Goal: Information Seeking & Learning: Learn about a topic

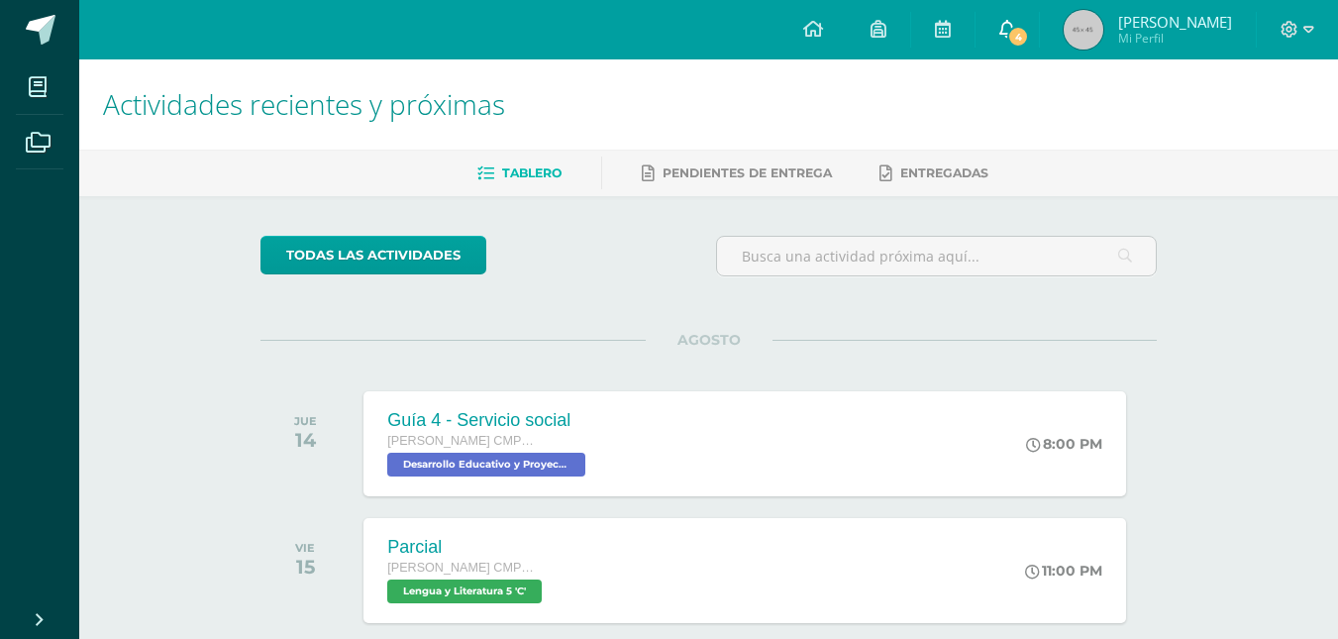
click at [1009, 31] on link "4" at bounding box center [1007, 29] width 63 height 59
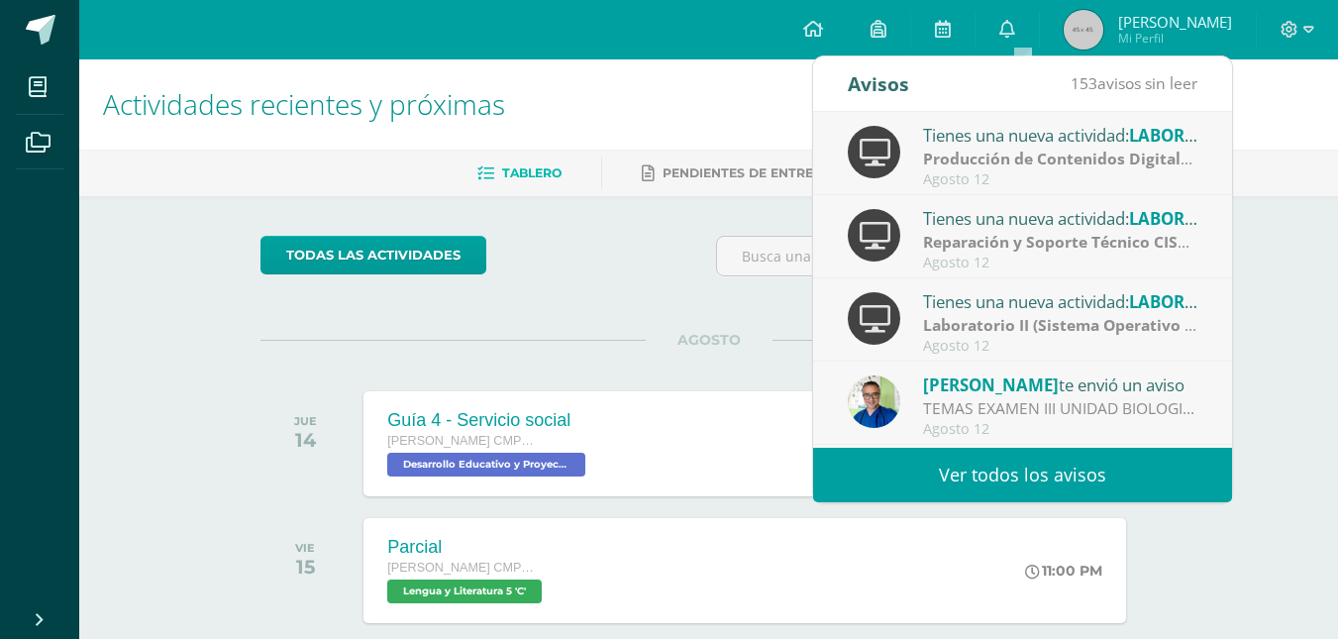
click at [922, 447] on div "Tienes una nueva actividad: guía de aprendizaje 4 Ética Profesional | [PERSON_N…" at bounding box center [1022, 486] width 419 height 83
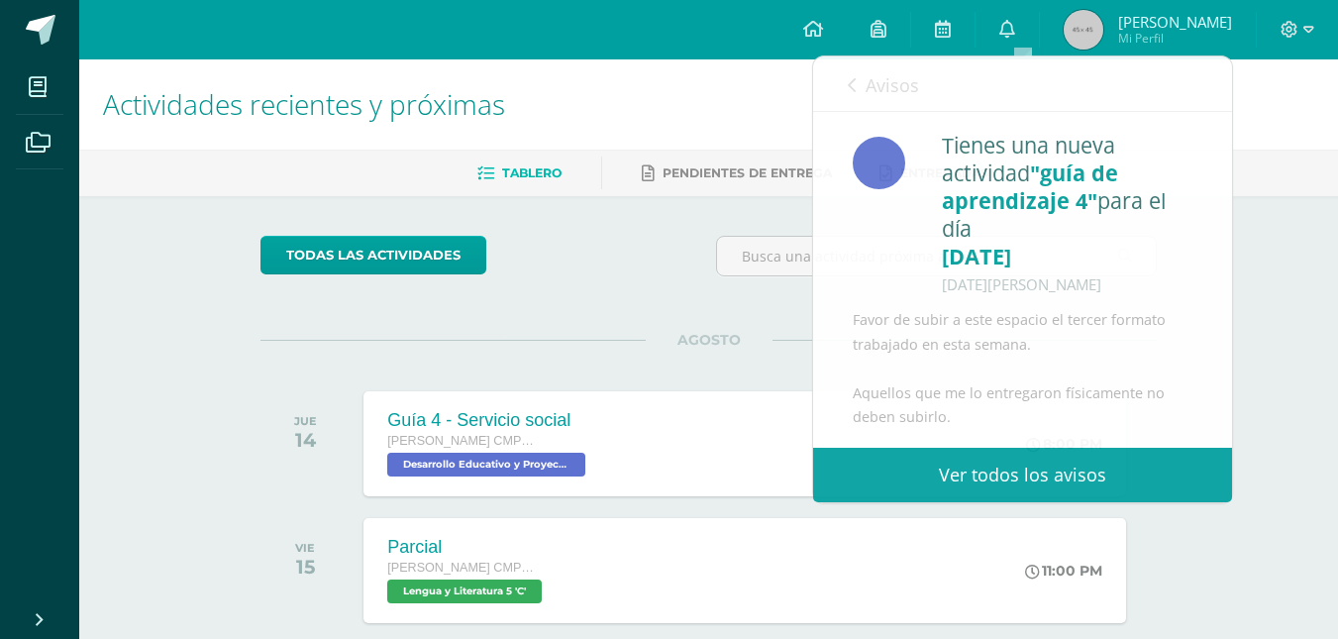
click at [527, 274] on div "todas las Actividades" at bounding box center [443, 264] width 380 height 56
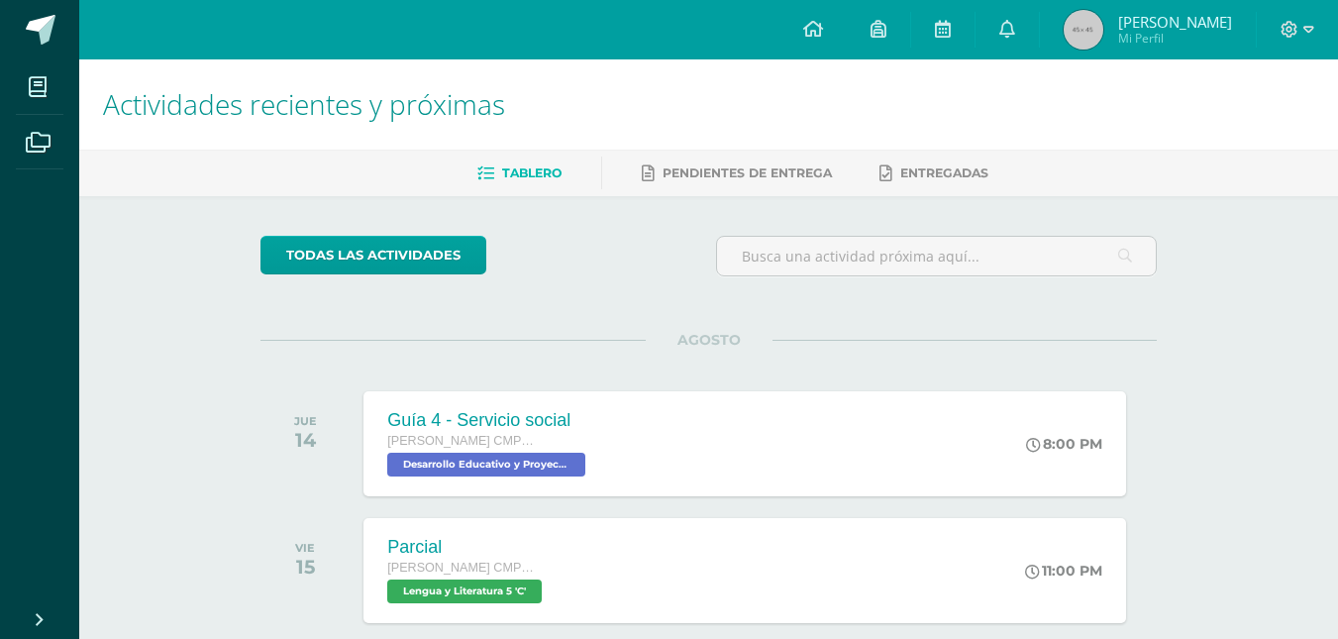
scroll to position [495, 0]
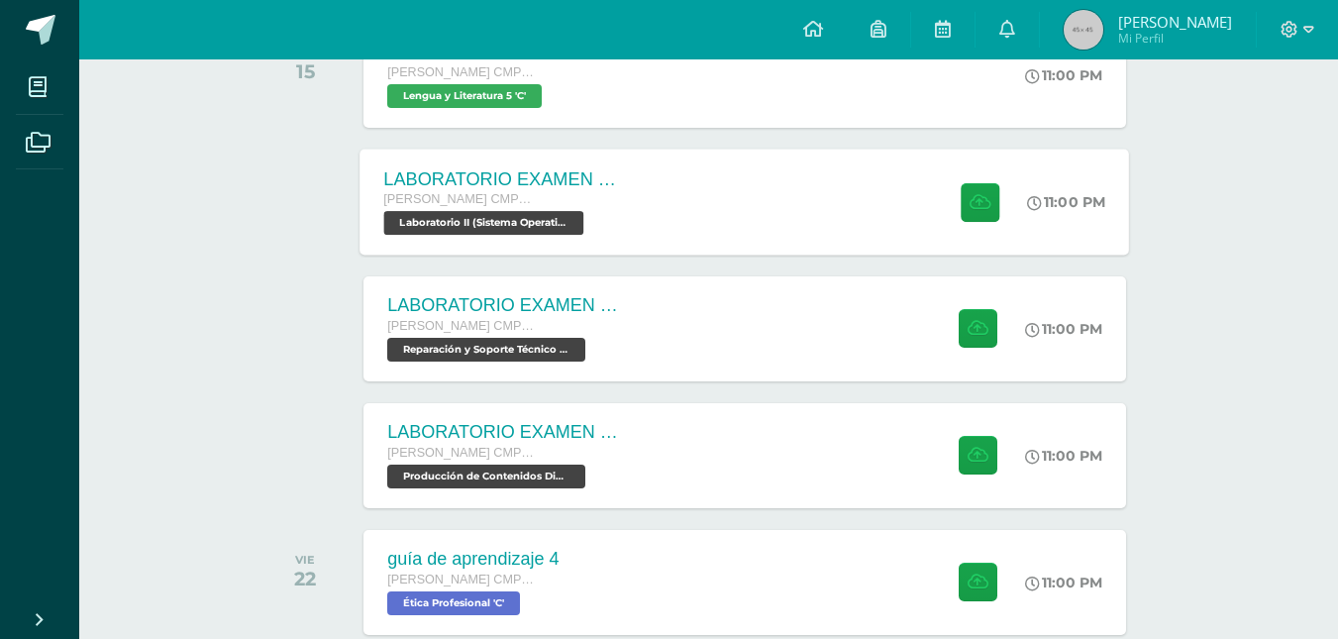
click at [841, 208] on div "LABORATORIO EXAMEN DE UNIDAD Quinto Bachillerato CMP Bachillerato en CCLL con O…" at bounding box center [746, 202] width 770 height 106
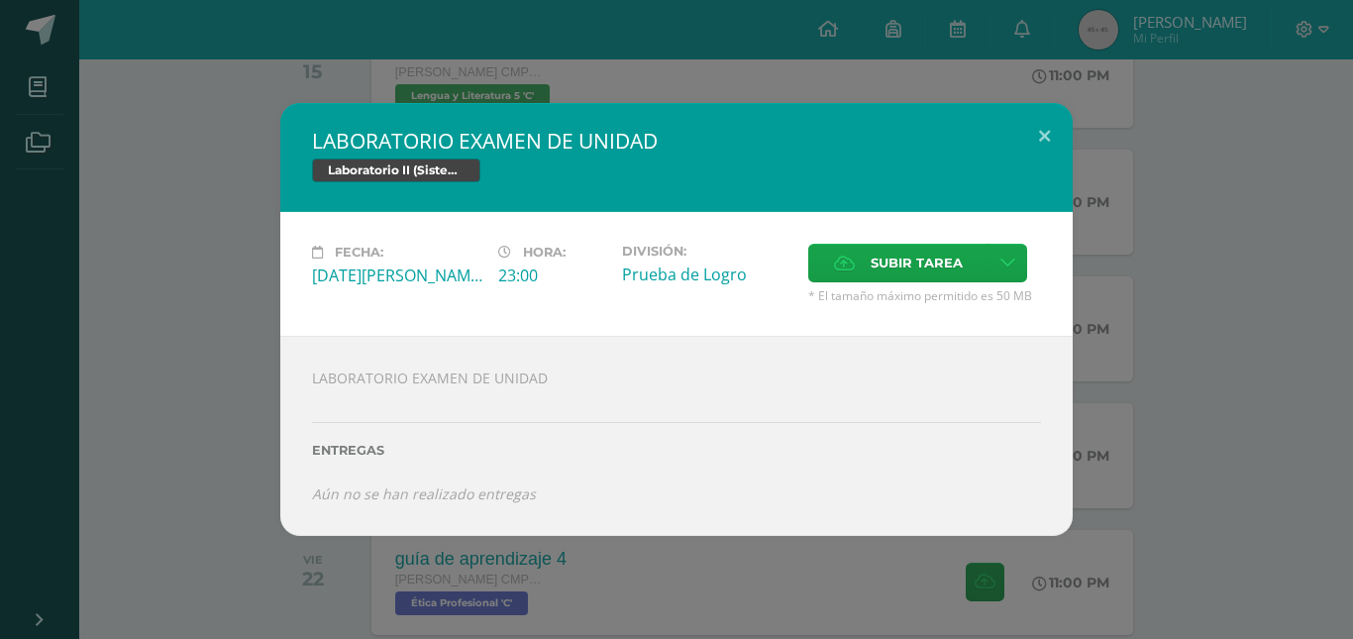
click at [200, 154] on div "LABORATORIO EXAMEN DE UNIDAD Laboratorio II (Sistema Operativo Macintoch) Fecha…" at bounding box center [676, 319] width 1337 height 433
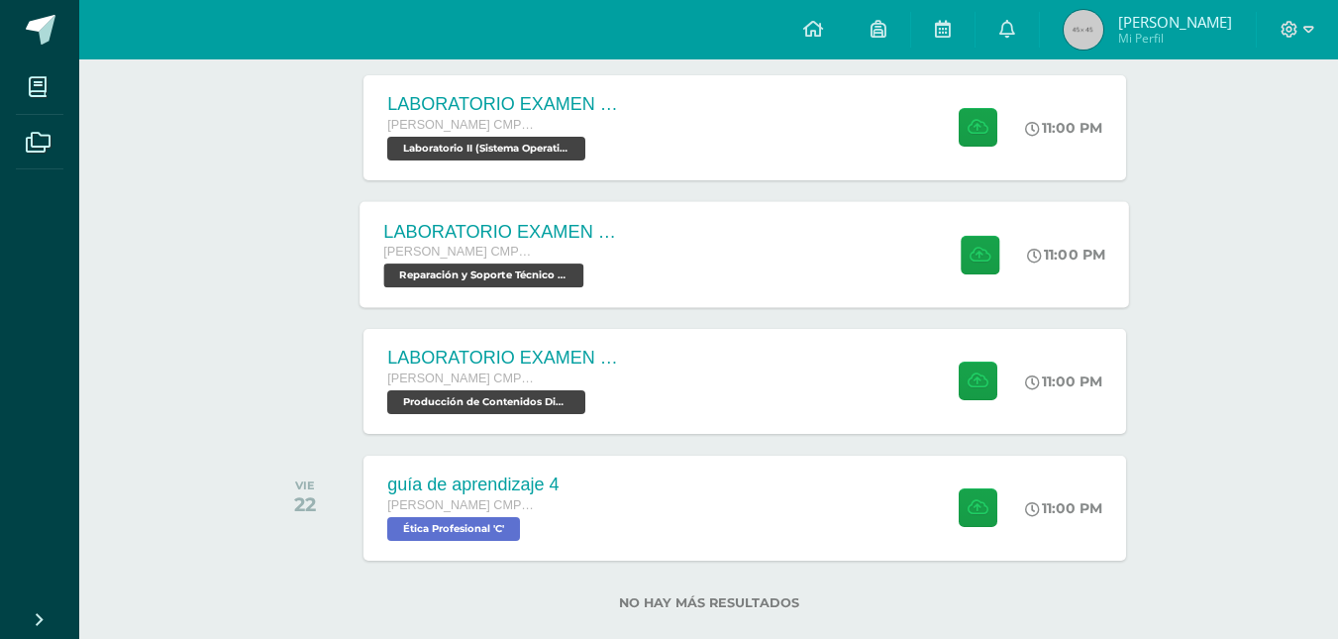
scroll to position [604, 0]
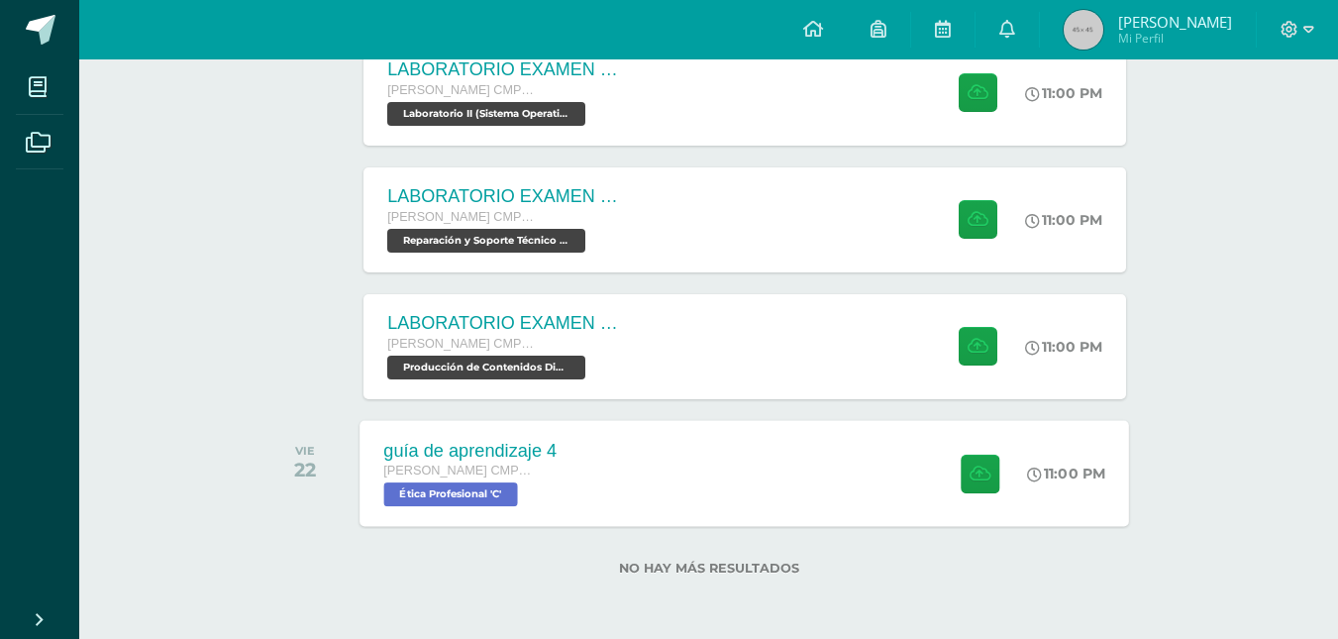
click at [623, 455] on div "guía de aprendizaje 4 Quinto Bachillerato CMP Bachillerato en CCLL con Orientac…" at bounding box center [746, 473] width 770 height 106
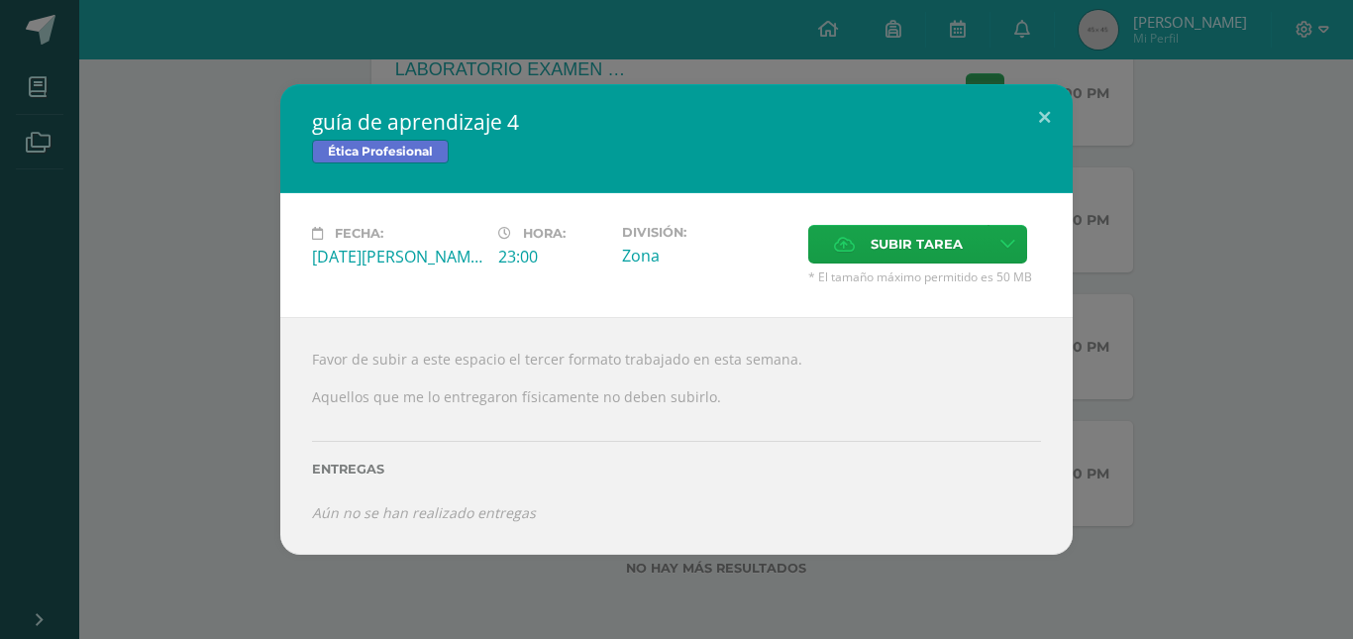
click at [182, 411] on div "guía de aprendizaje 4 Ética Profesional Fecha: [DATE][PERSON_NAME] Hora: 23:00 …" at bounding box center [676, 319] width 1337 height 470
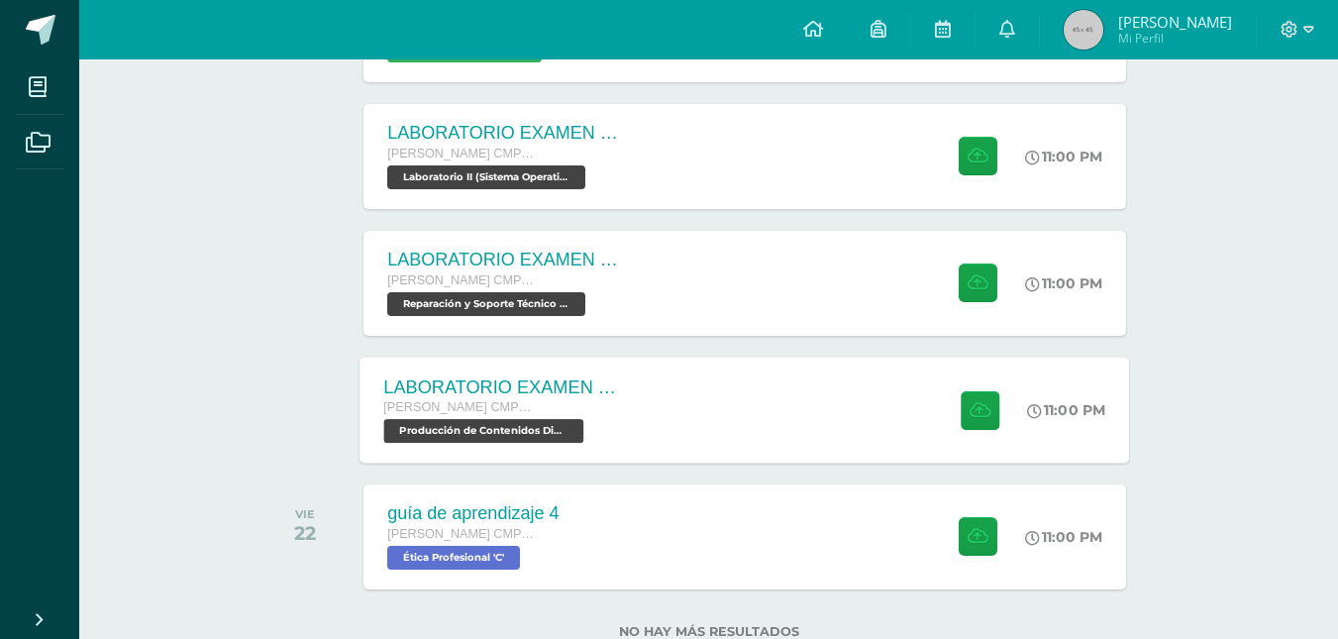
scroll to position [505, 0]
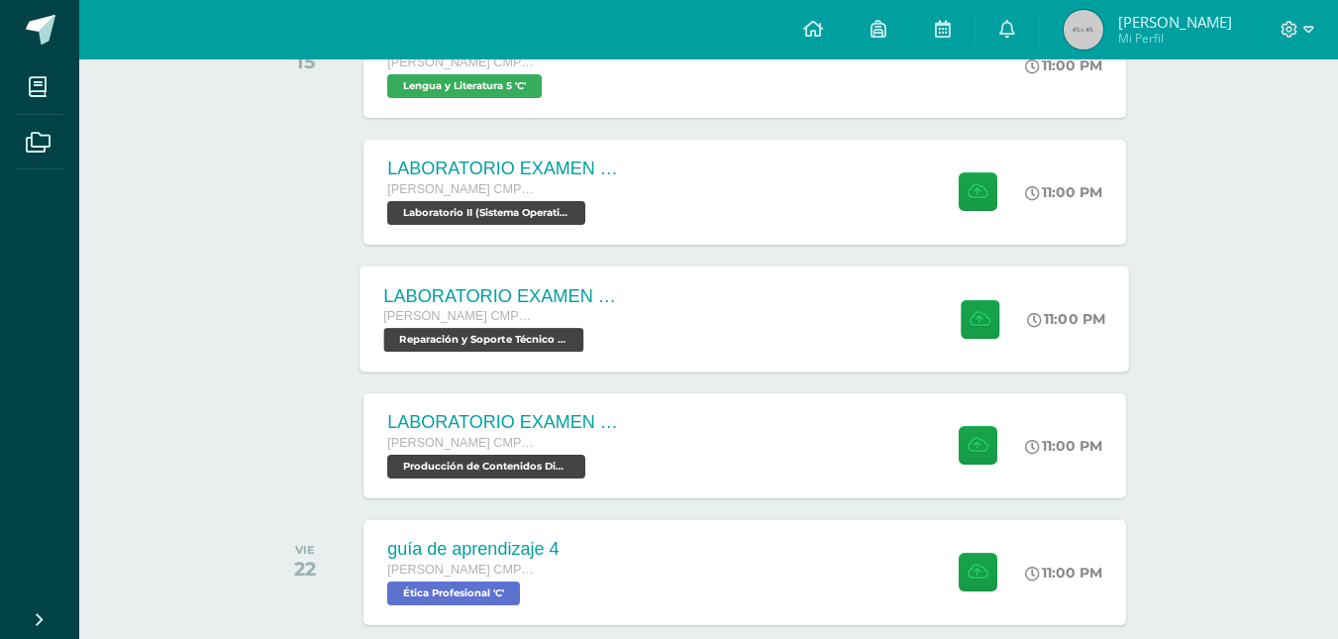
click at [698, 277] on div "LABORATORIO EXAMEN DE UNIDAD Quinto Bachillerato CMP Bachillerato en CCLL con O…" at bounding box center [746, 318] width 770 height 106
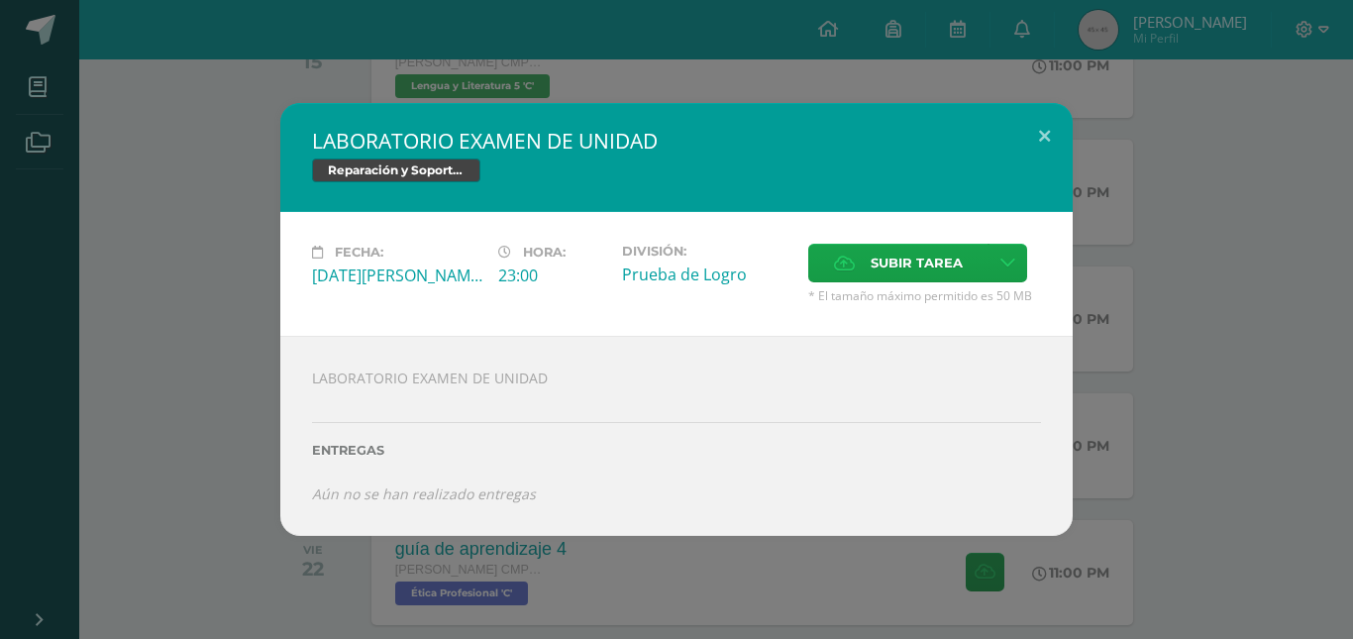
click at [232, 198] on div "LABORATORIO EXAMEN DE UNIDAD Reparación y Soporte Técnico CISCO Fecha: [DATE][P…" at bounding box center [676, 319] width 1337 height 433
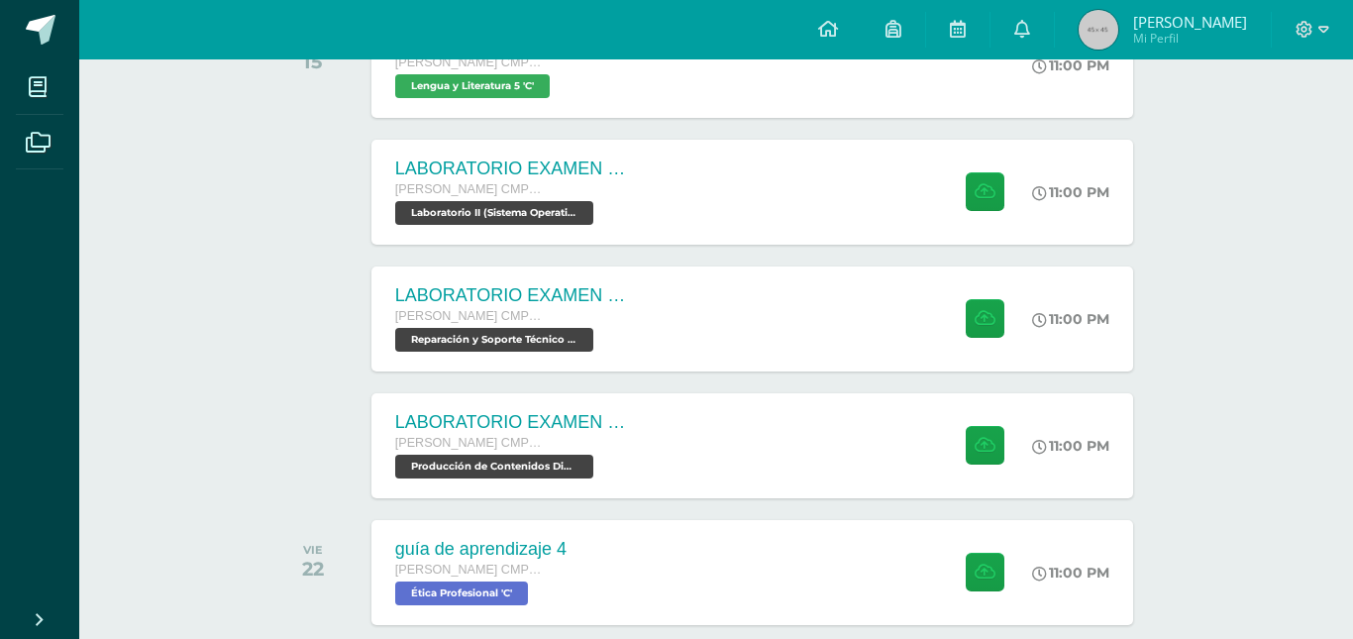
click at [441, 164] on h2 "LABORATORIO EXAMEN DE UNIDAD" at bounding box center [677, 158] width 656 height 25
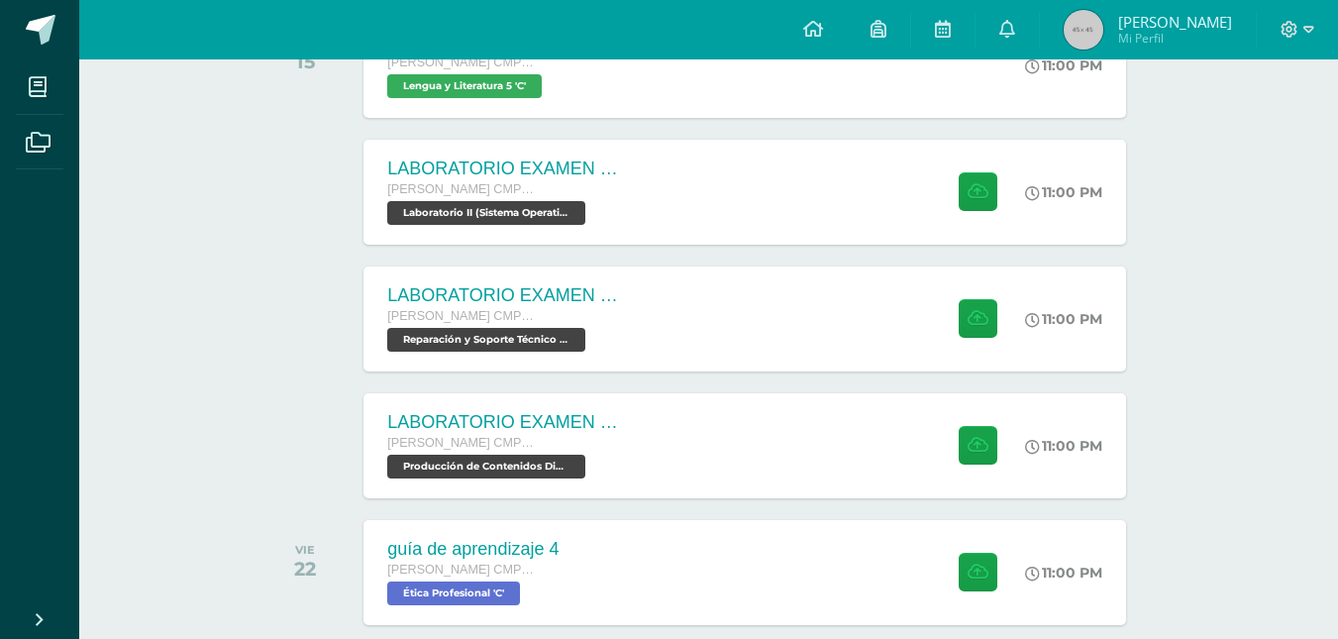
click at [441, 164] on div "LABORATORIO EXAMEN DE UNIDAD" at bounding box center [506, 168] width 238 height 21
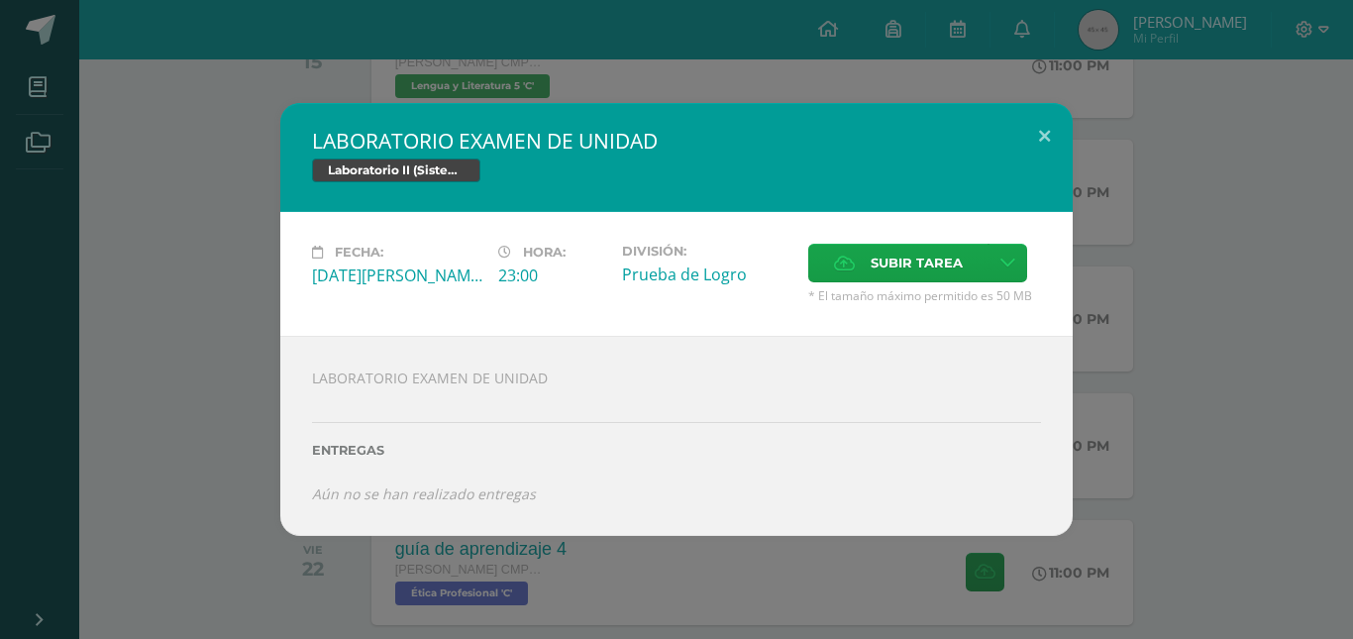
click at [437, 377] on div "LABORATORIO EXAMEN DE UNIDAD Entregas Aún no se han realizado entregas ¿Deseas …" at bounding box center [676, 436] width 792 height 200
click at [340, 362] on div "LABORATORIO EXAMEN DE UNIDAD Entregas Aún no se han realizado entregas ¿Deseas …" at bounding box center [676, 436] width 792 height 200
click at [257, 347] on div "LABORATORIO EXAMEN DE UNIDAD Laboratorio II (Sistema Operativo Macintoch) Fecha…" at bounding box center [676, 319] width 1337 height 433
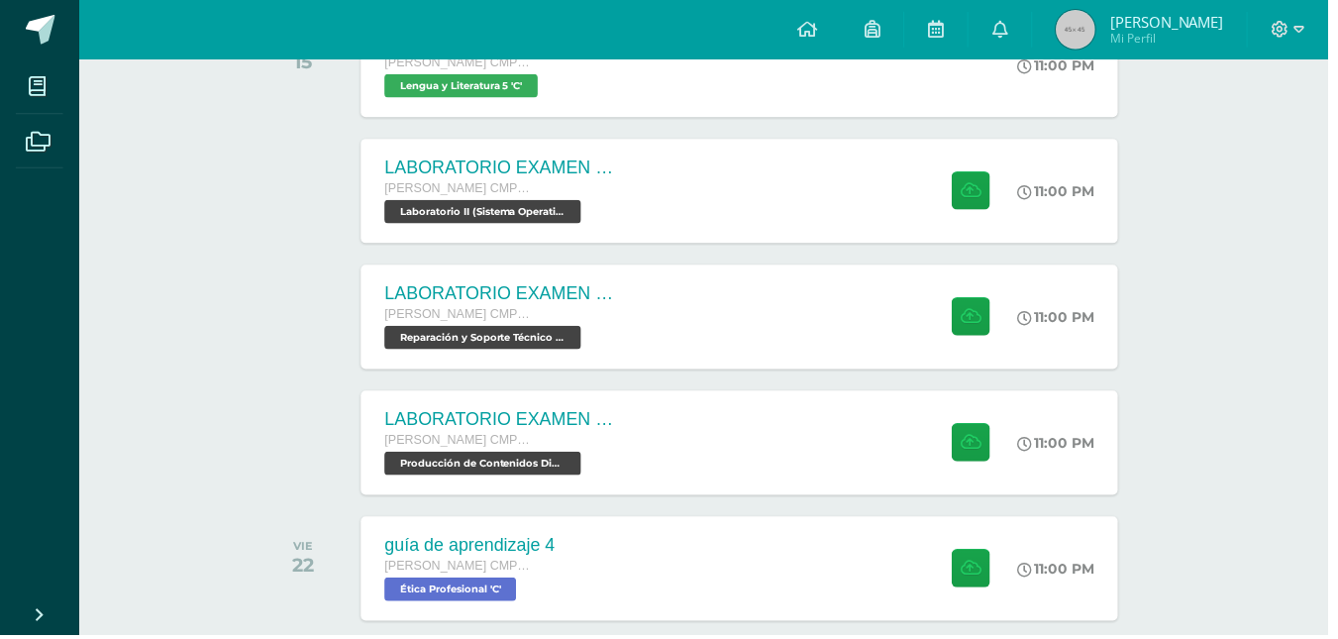
click at [452, 421] on div "LABORATORIO EXAMEN DE UNIDAD" at bounding box center [506, 422] width 238 height 21
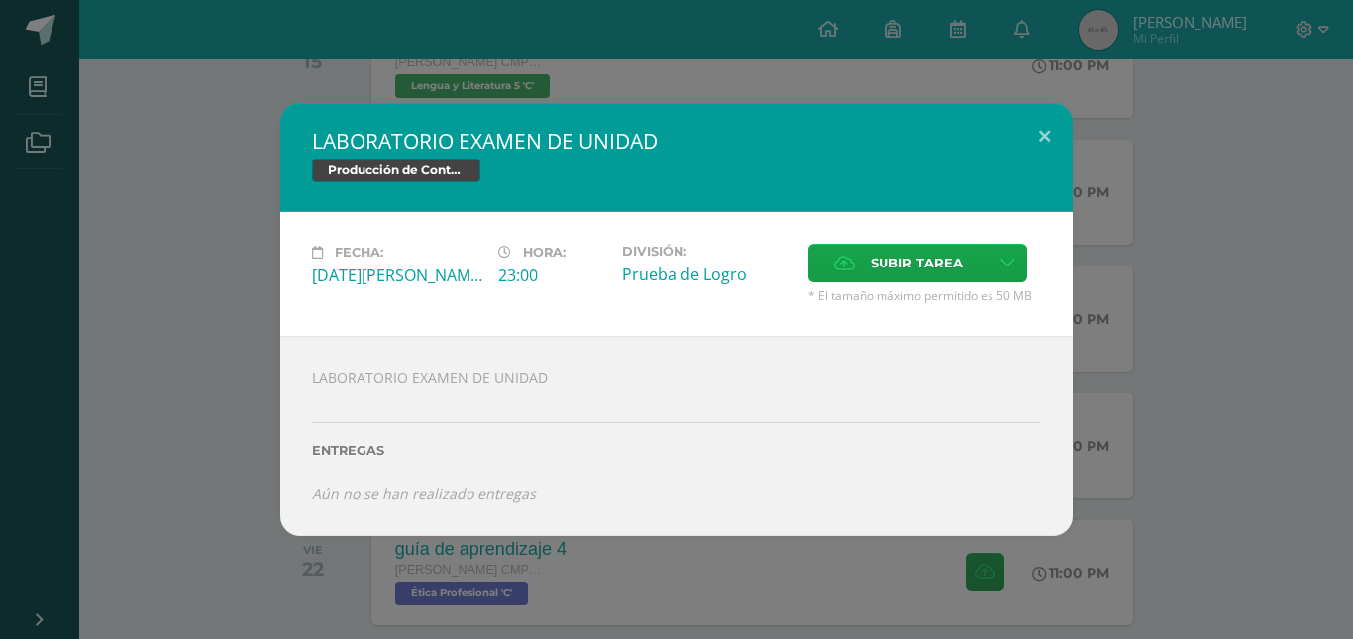
click at [220, 365] on div "LABORATORIO EXAMEN DE UNIDAD Producción de Contenidos Digitales Fecha: [DATE][P…" at bounding box center [676, 319] width 1337 height 433
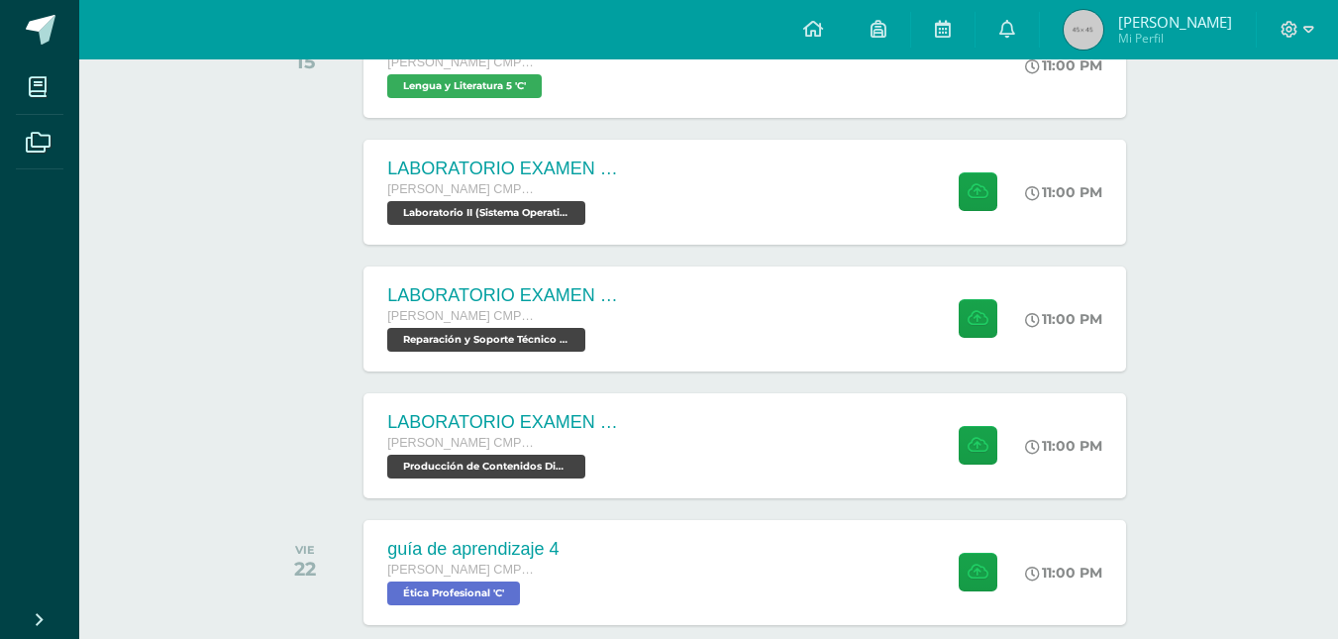
click at [579, 255] on div "[PERSON_NAME] 14 Guía 4 - Servicio social Quinto Bachillerato CMP Bachillerato …" at bounding box center [708, 231] width 896 height 793
click at [586, 223] on div "[PERSON_NAME] CMP Bachillerato en CCLL con Orientación en Computación Laborator…" at bounding box center [504, 202] width 240 height 46
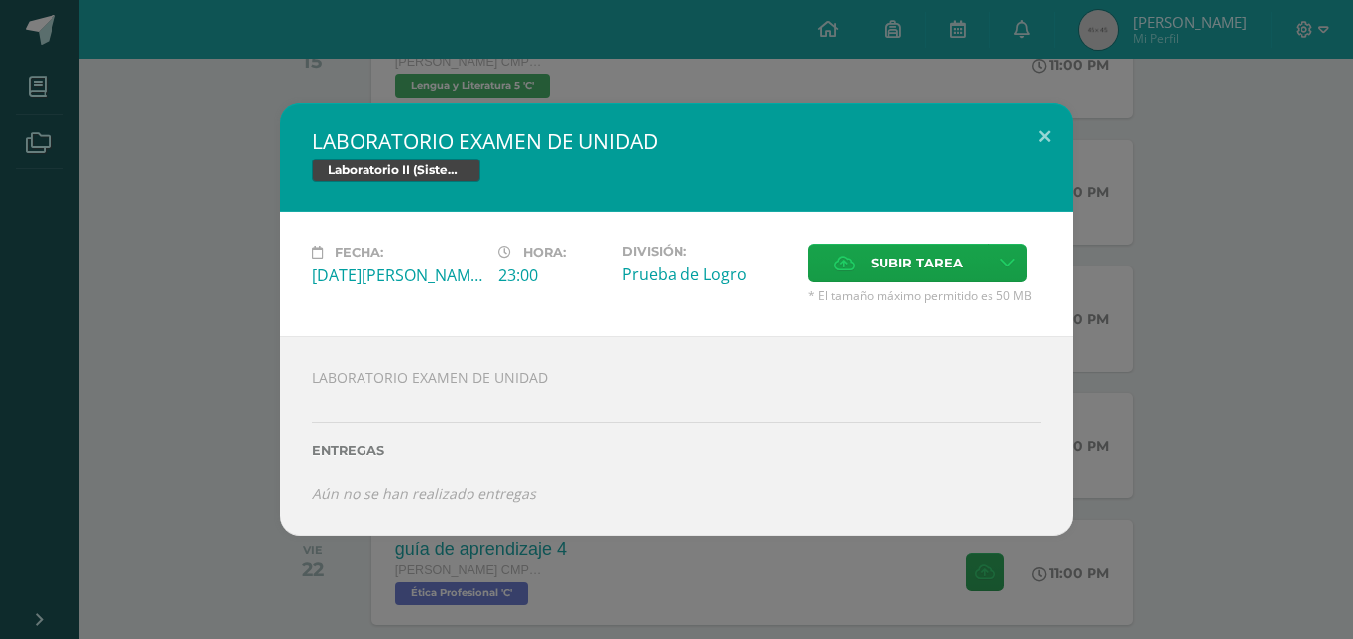
click at [204, 216] on div "LABORATORIO EXAMEN DE UNIDAD Laboratorio II (Sistema Operativo Macintoch) Fecha…" at bounding box center [676, 319] width 1337 height 433
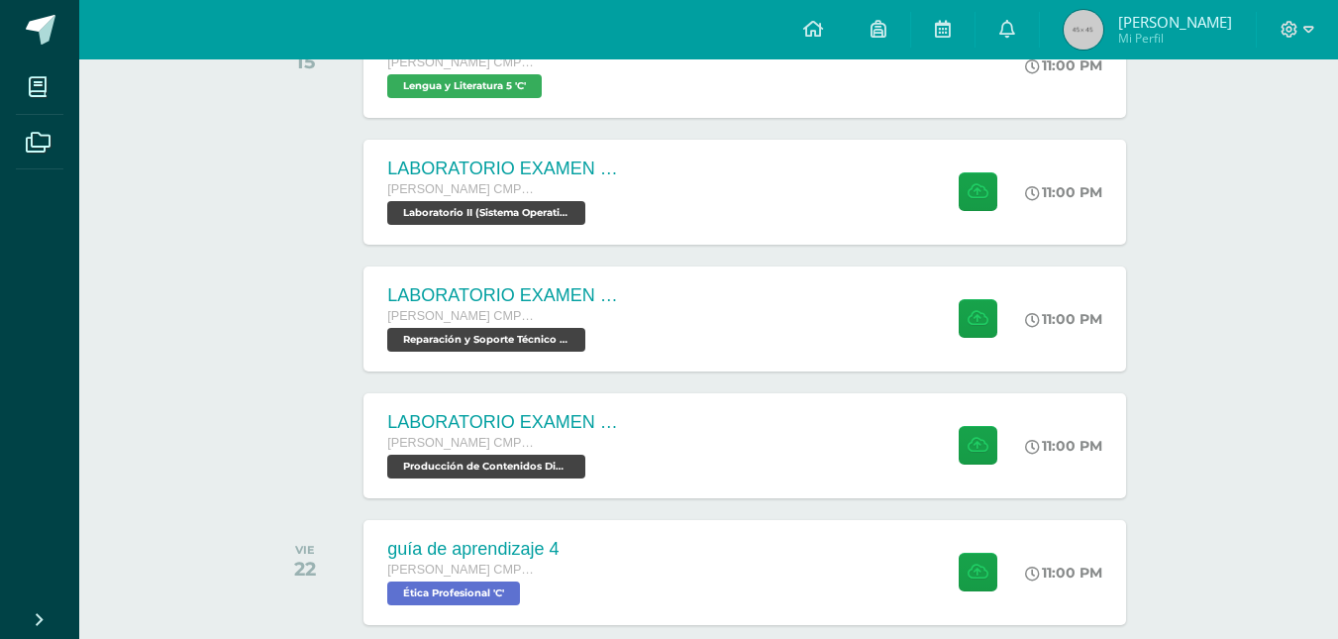
drag, startPoint x: 606, startPoint y: 17, endPoint x: 612, endPoint y: -9, distance: 26.4
click at [612, 0] on html "Mis cursos Archivos Cerrar panel Biología II Quinto Bachillerato CMP Bachillera…" at bounding box center [669, 116] width 1338 height 1243
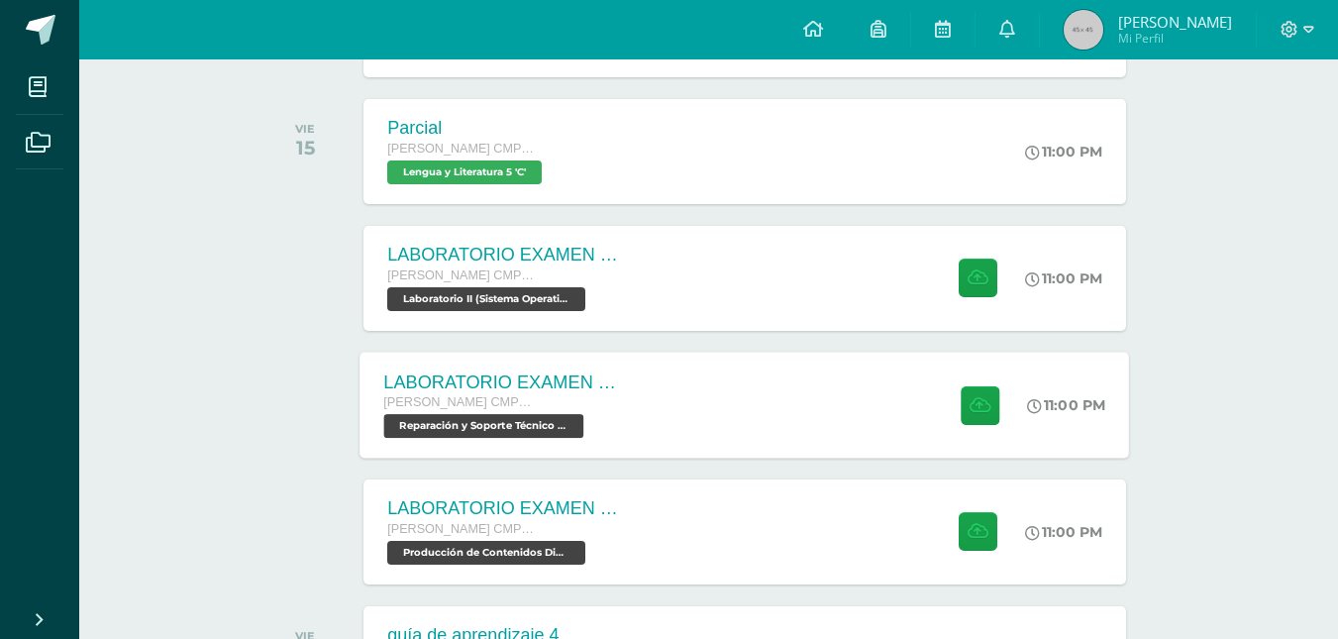
scroll to position [307, 0]
